Goal: Information Seeking & Learning: Learn about a topic

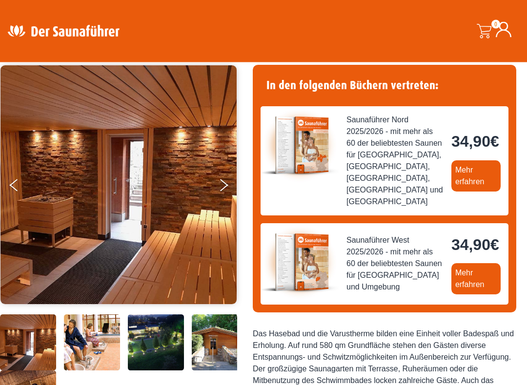
scroll to position [72, 0]
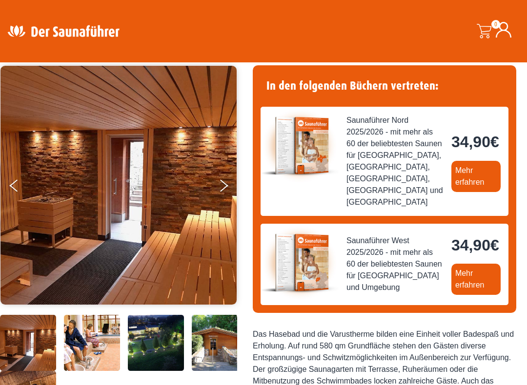
click at [230, 182] on button "Next" at bounding box center [230, 188] width 24 height 24
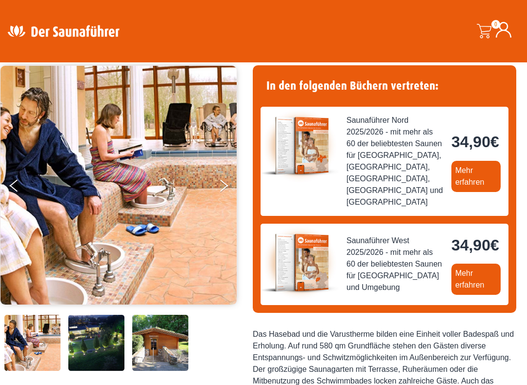
click at [227, 186] on icon "Next" at bounding box center [224, 188] width 8 height 7
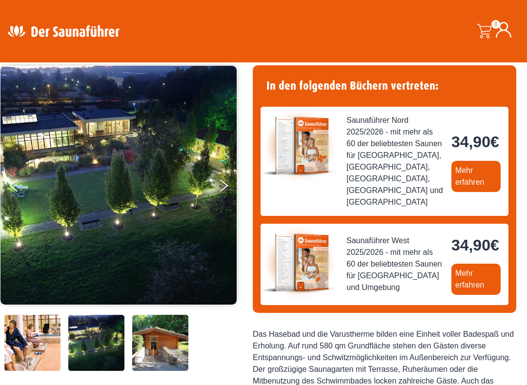
click at [225, 183] on button "Next" at bounding box center [230, 188] width 24 height 24
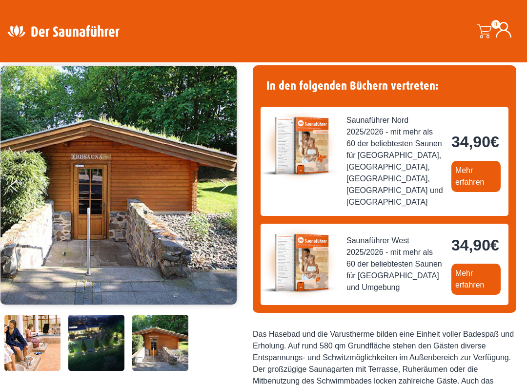
click at [225, 186] on icon "Next" at bounding box center [224, 188] width 8 height 7
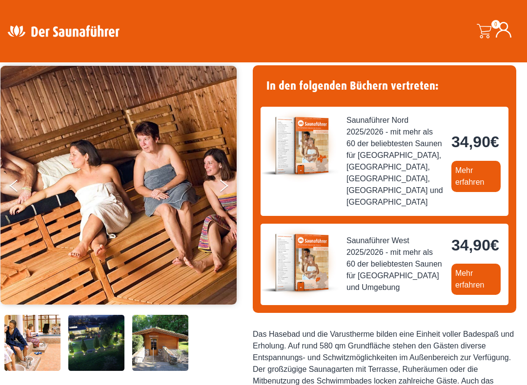
click at [222, 183] on button "Next" at bounding box center [230, 188] width 24 height 24
click at [223, 186] on button "Next" at bounding box center [230, 188] width 24 height 24
click at [219, 191] on button "Next" at bounding box center [230, 188] width 24 height 24
click at [225, 184] on icon "Next" at bounding box center [224, 183] width 8 height 7
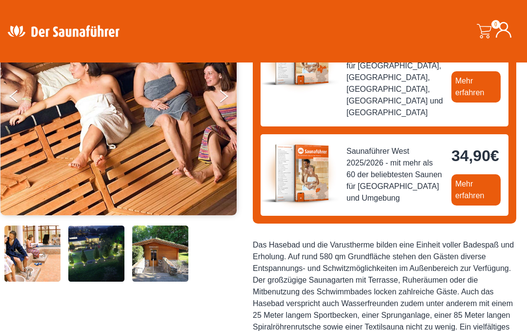
scroll to position [162, 0]
